Goal: Find specific page/section: Find specific page/section

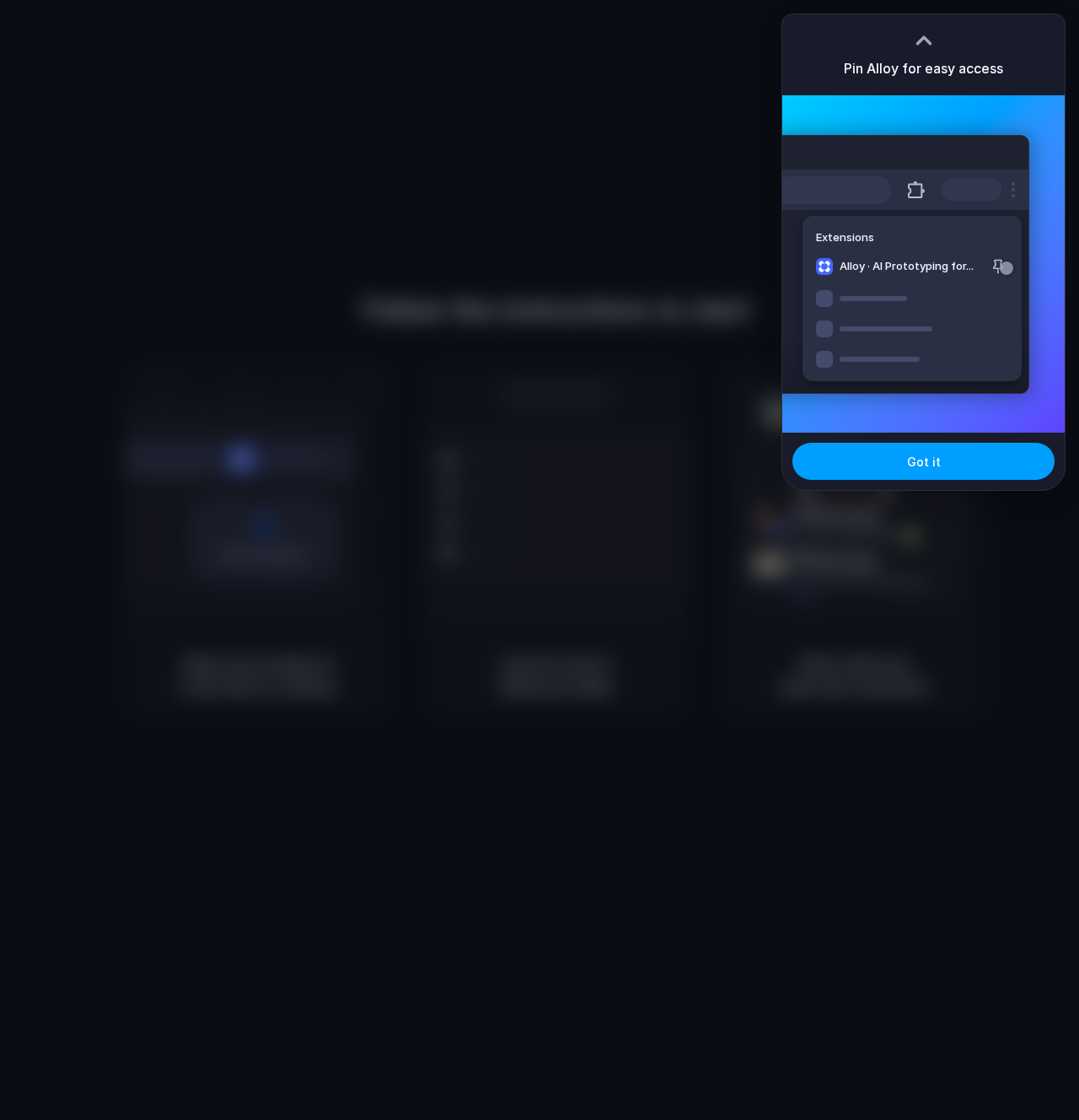
click at [939, 461] on button "Got it" at bounding box center [923, 461] width 262 height 38
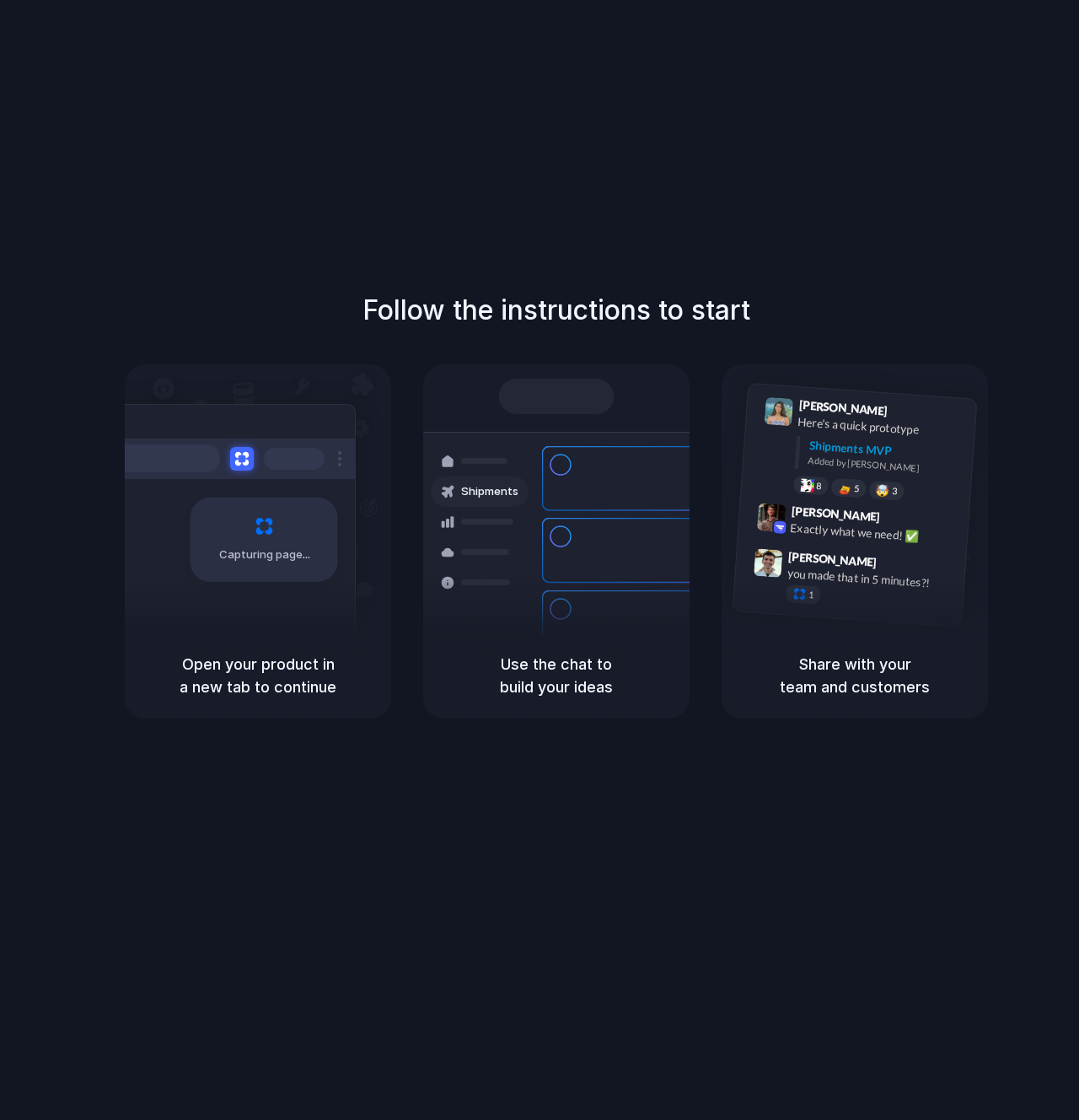
click at [268, 646] on div "Open your product in a new tab to continue" at bounding box center [258, 676] width 267 height 86
click at [561, 398] on div at bounding box center [557, 396] width 116 height 36
click at [501, 471] on div "Shipments Container from Shanghai 40ft • ETA Dec 28 • In transit Express delive…" at bounding box center [556, 523] width 286 height 292
click at [273, 422] on div "Capturing page" at bounding box center [228, 533] width 254 height 259
click at [260, 575] on div "Capturing page" at bounding box center [264, 540] width 147 height 84
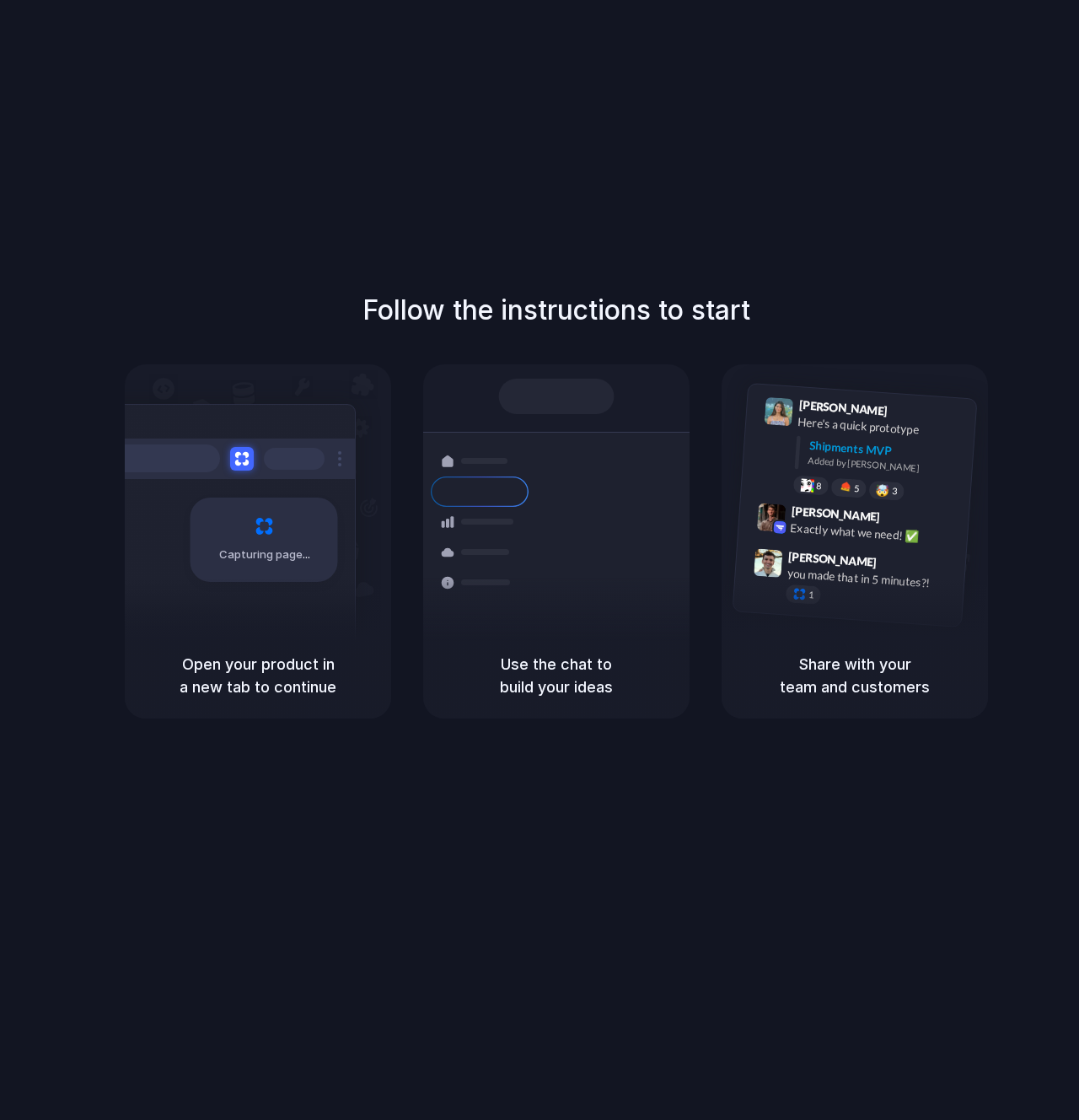
click at [333, 465] on div at bounding box center [228, 458] width 253 height 40
click at [340, 786] on div "Follow the instructions to start Capturing page Open your product in a new tab …" at bounding box center [556, 576] width 1113 height 1153
drag, startPoint x: 340, startPoint y: 781, endPoint x: 566, endPoint y: 105, distance: 712.8
click at [498, 105] on div "Follow the instructions to start Capturing page Open your product in a new tab …" at bounding box center [556, 576] width 1113 height 1153
click at [881, 456] on div "Shipments MVP" at bounding box center [886, 450] width 156 height 28
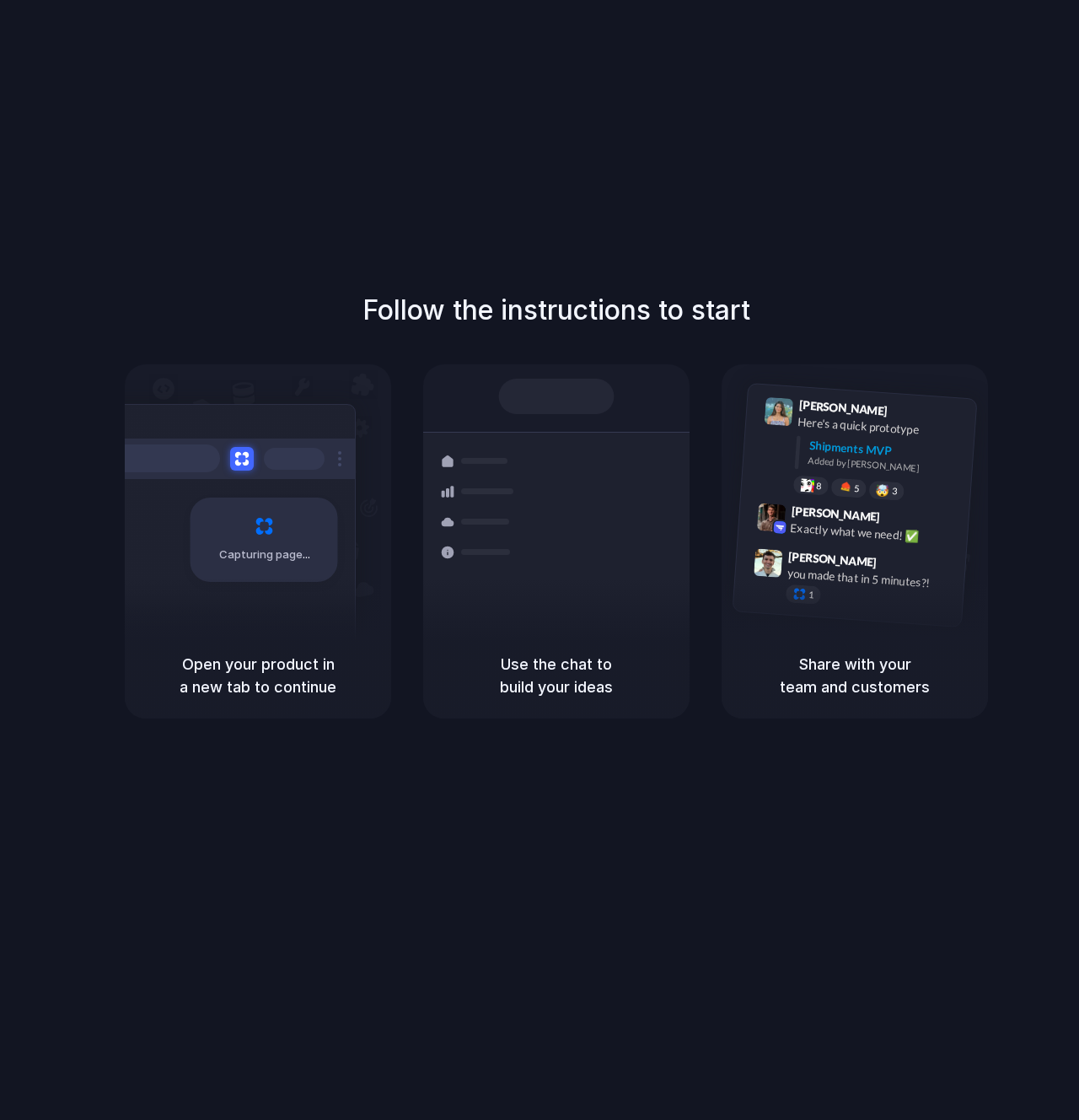
click at [855, 623] on div "[PERSON_NAME] 9:41 AM Here's a quick prototype Shipments MVP Added by [PERSON_N…" at bounding box center [855, 499] width 267 height 268
click at [829, 703] on div "Share with your team and customers" at bounding box center [855, 676] width 267 height 86
click at [640, 446] on div "Container from [GEOGRAPHIC_DATA] 40ft • ETA [DATE] • In transit Express deliver…" at bounding box center [618, 550] width 178 height 236
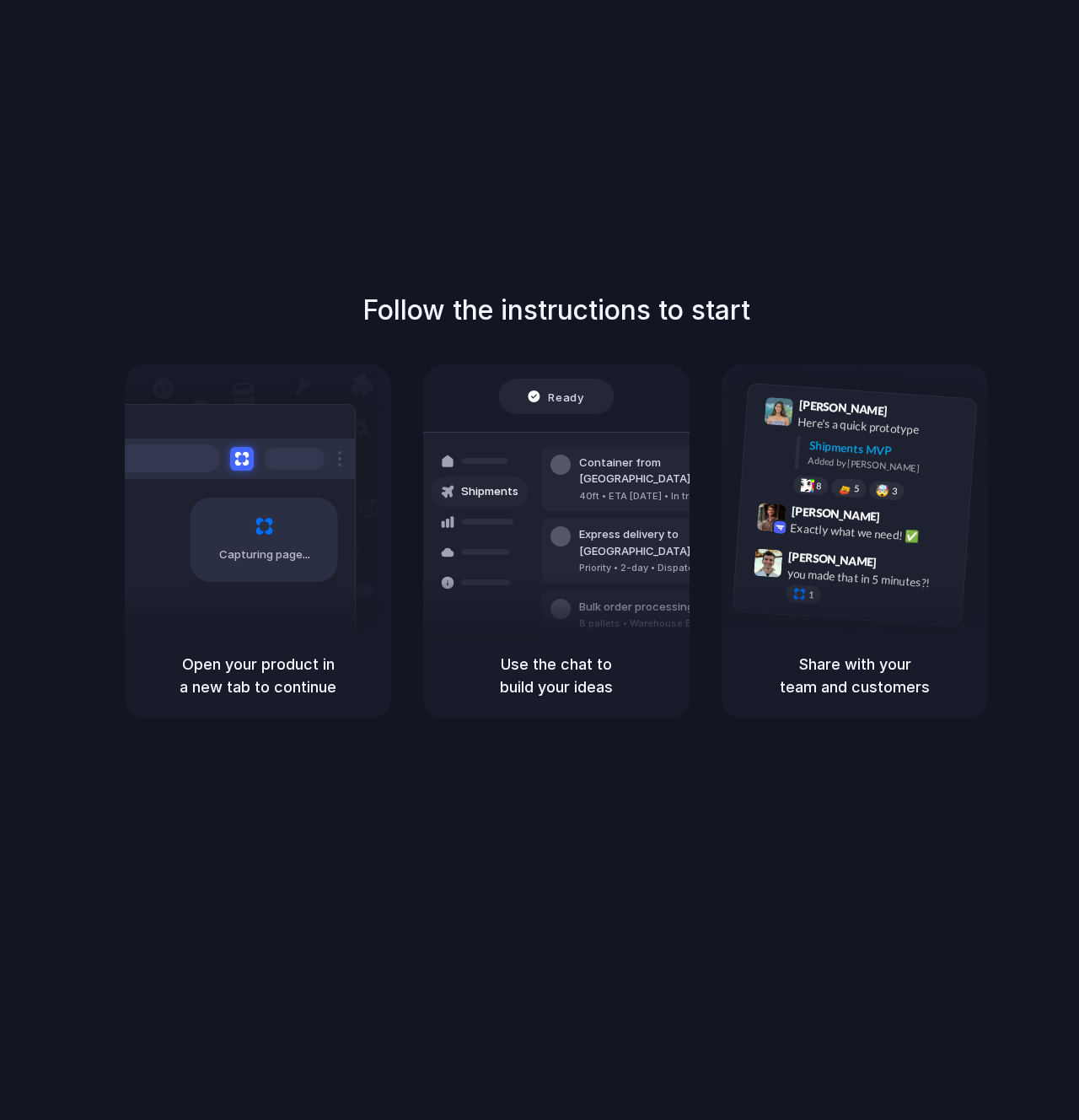
click at [540, 560] on div at bounding box center [540, 560] width 0 height 0
